Goal: Entertainment & Leisure: Consume media (video, audio)

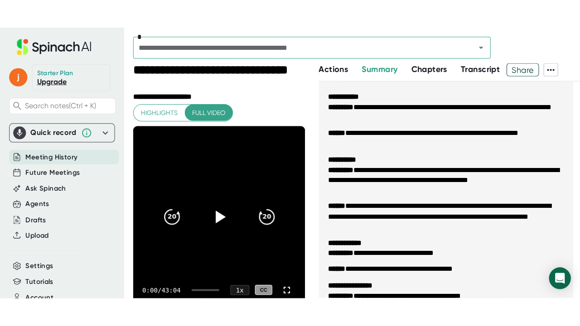
scroll to position [1223, 0]
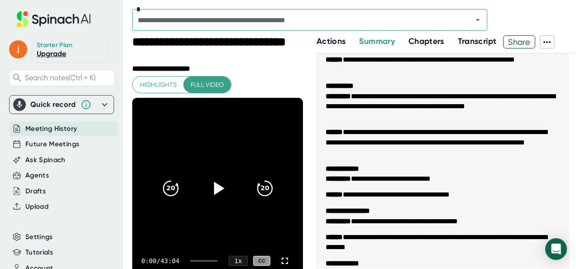
click at [214, 189] on icon at bounding box center [219, 188] width 10 height 13
click at [197, 262] on div "0:01 / 43:04 1 x CC" at bounding box center [217, 261] width 171 height 36
click at [198, 261] on div at bounding box center [204, 261] width 28 height 2
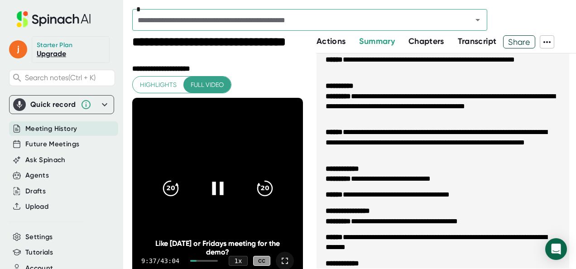
click at [279, 257] on icon at bounding box center [284, 260] width 11 height 11
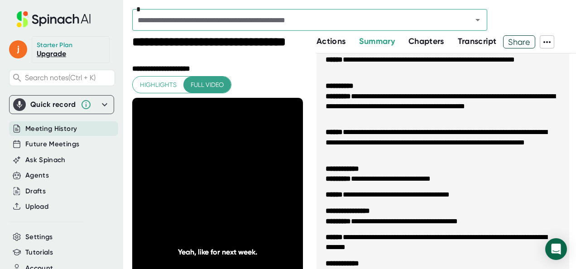
scroll to position [1210, 0]
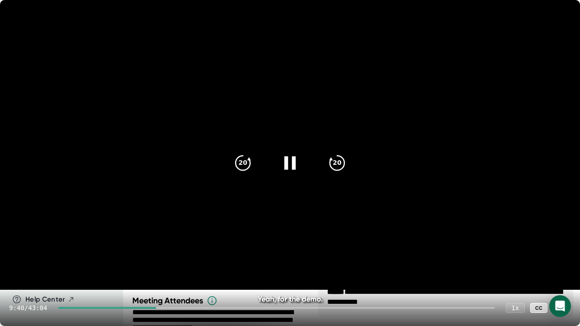
click at [173, 269] on div at bounding box center [276, 308] width 437 height 2
click at [184, 269] on div at bounding box center [278, 308] width 433 height 2
click at [187, 269] on div at bounding box center [278, 308] width 433 height 2
click at [189, 269] on div at bounding box center [278, 308] width 433 height 2
click at [284, 167] on icon at bounding box center [290, 163] width 23 height 23
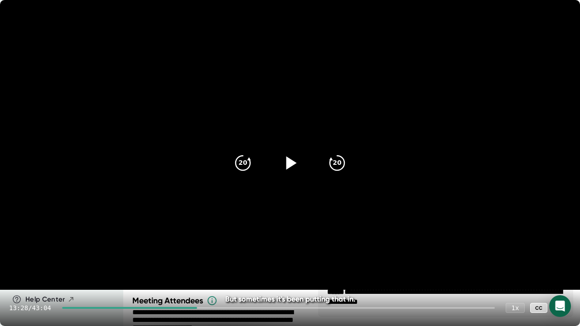
click at [560, 269] on icon at bounding box center [562, 308] width 6 height 6
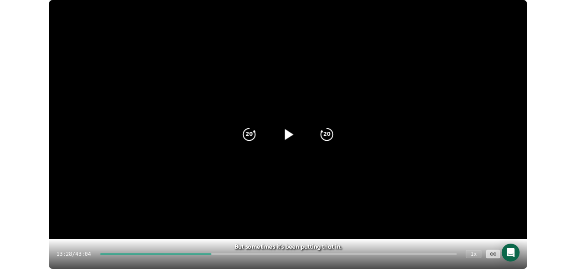
scroll to position [1221, 0]
